Goal: Information Seeking & Learning: Find specific fact

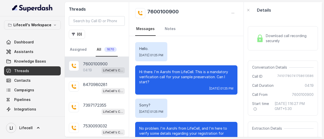
scroll to position [1051, 0]
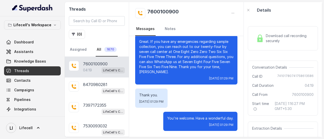
click at [88, 62] on p "7600100900" at bounding box center [95, 64] width 25 height 6
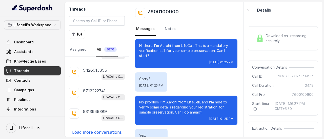
scroll to position [30, 0]
